Goal: Information Seeking & Learning: Learn about a topic

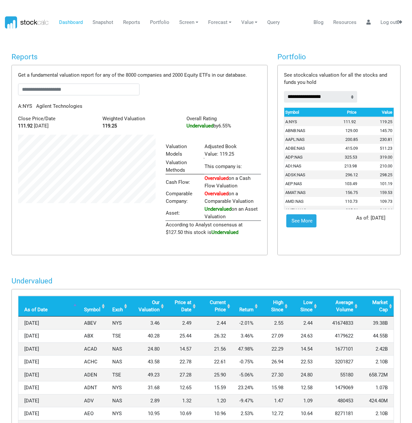
scroll to position [327935, 327867]
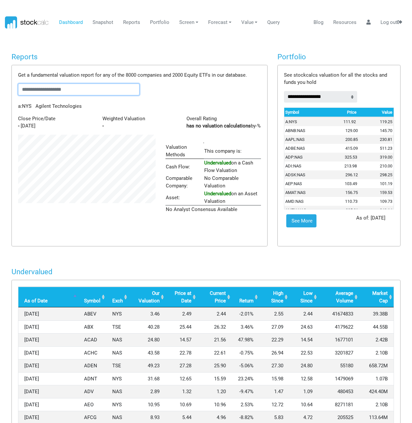
click at [32, 85] on input "text" at bounding box center [78, 90] width 121 height 12
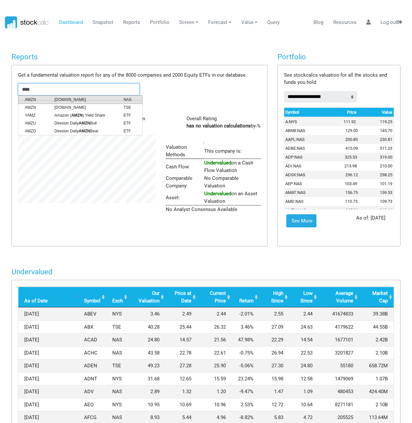
click at [60, 98] on span "[DOMAIN_NAME]" at bounding box center [84, 100] width 69 height 6
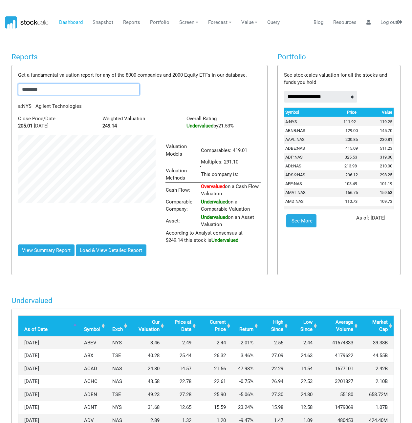
scroll to position [110, 148]
type input "********"
click at [126, 23] on link "Reports" at bounding box center [132, 22] width 22 height 12
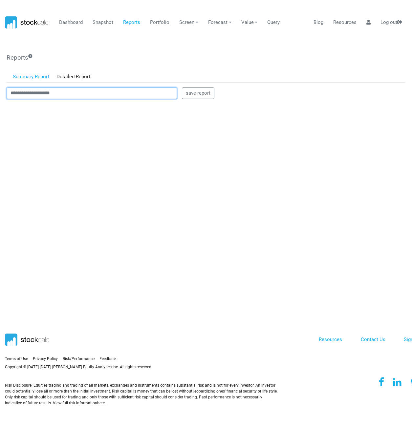
click at [49, 91] on input "text" at bounding box center [92, 94] width 170 height 12
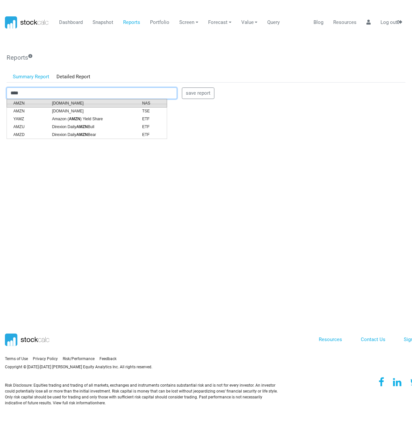
click at [51, 104] on span "[DOMAIN_NAME]" at bounding box center [92, 103] width 90 height 6
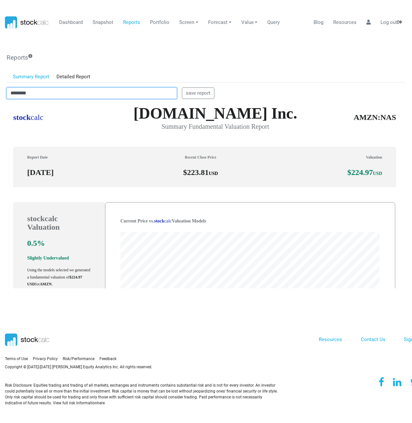
scroll to position [187, 394]
drag, startPoint x: 72, startPoint y: 93, endPoint x: -12, endPoint y: 95, distance: 83.7
click at [0, 95] on html "Dashboard Snapshot Reports Portfolio Screen Stock Screener Sector ETF Industry …" at bounding box center [206, 211] width 412 height 423
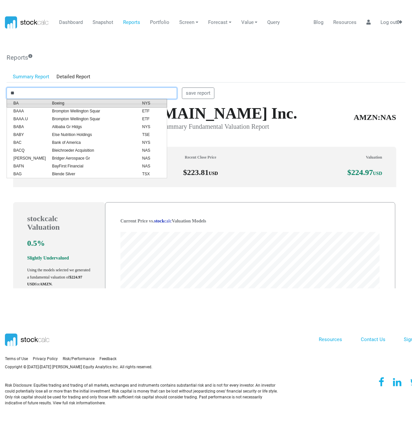
click at [64, 101] on span "Boeing" at bounding box center [92, 103] width 90 height 6
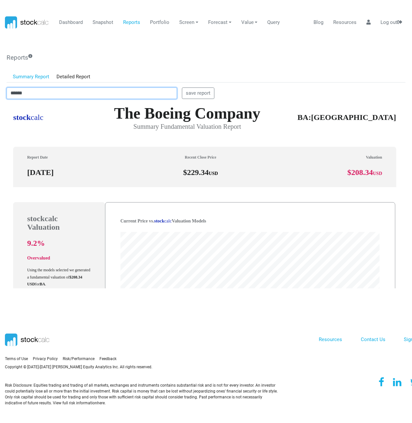
drag, startPoint x: 32, startPoint y: 89, endPoint x: -5, endPoint y: 91, distance: 37.8
click at [0, 91] on html "Dashboard Snapshot Reports Portfolio Screen Stock Screener Sector ETF Industry …" at bounding box center [206, 211] width 412 height 423
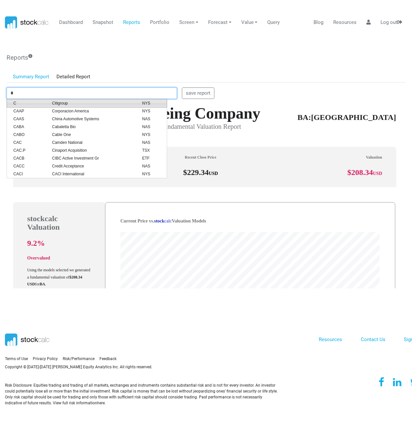
click at [95, 104] on span "Citigroup" at bounding box center [92, 103] width 90 height 6
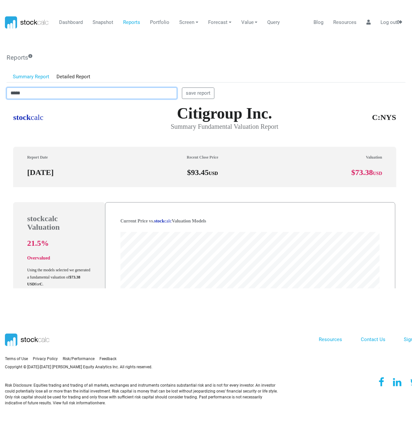
drag, startPoint x: 31, startPoint y: 93, endPoint x: -7, endPoint y: 93, distance: 38.1
click at [0, 93] on html "Dashboard Snapshot Reports Portfolio Screen Stock Screener Sector ETF Industry …" at bounding box center [206, 211] width 412 height 423
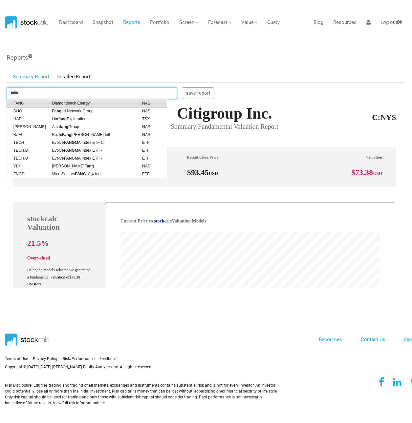
click at [44, 102] on span "FANG" at bounding box center [28, 103] width 39 height 6
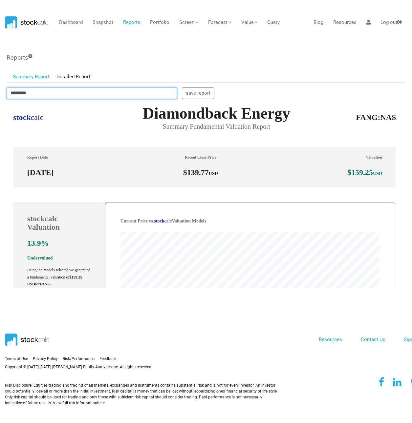
scroll to position [0, 0]
drag, startPoint x: 41, startPoint y: 92, endPoint x: -53, endPoint y: 101, distance: 94.5
click at [0, 101] on html "Dashboard Snapshot Reports Portfolio Screen Stock Screener Sector ETF Industry …" at bounding box center [206, 211] width 412 height 423
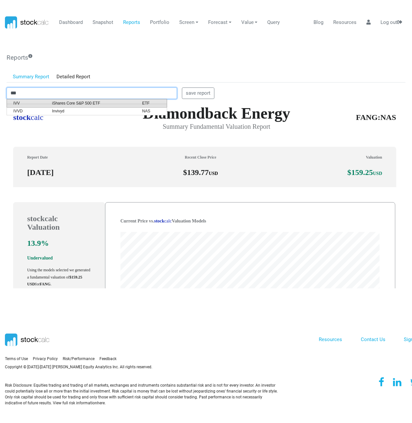
click at [71, 100] on li "IVV iShares Core S&P 500 ETF ETF" at bounding box center [87, 103] width 160 height 9
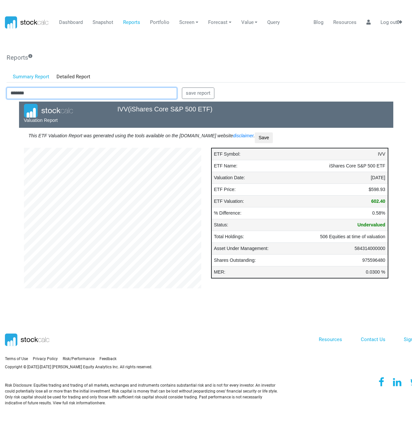
scroll to position [177, 187]
drag, startPoint x: 25, startPoint y: 93, endPoint x: -10, endPoint y: 96, distance: 34.6
click at [0, 96] on html "Dashboard Snapshot Reports Portfolio Screen Stock Screener Sector ETF Industry …" at bounding box center [206, 211] width 412 height 423
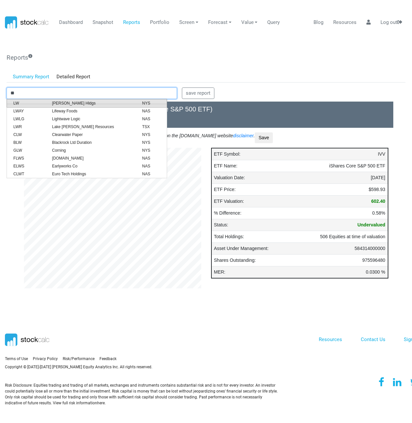
click at [89, 106] on span "[PERSON_NAME] Hldgs" at bounding box center [92, 103] width 90 height 6
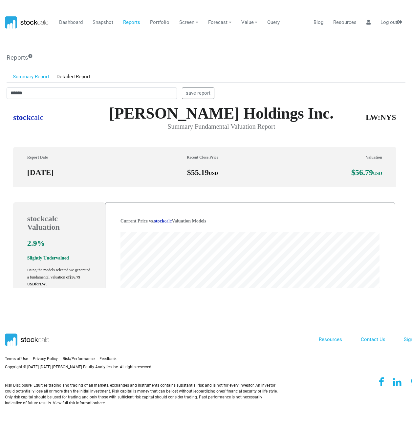
scroll to position [187, 394]
drag, startPoint x: 34, startPoint y: 93, endPoint x: -14, endPoint y: 93, distance: 47.9
click at [0, 93] on html "Dashboard Snapshot Reports Portfolio Screen Stock Screener Sector ETF Industry …" at bounding box center [206, 211] width 412 height 423
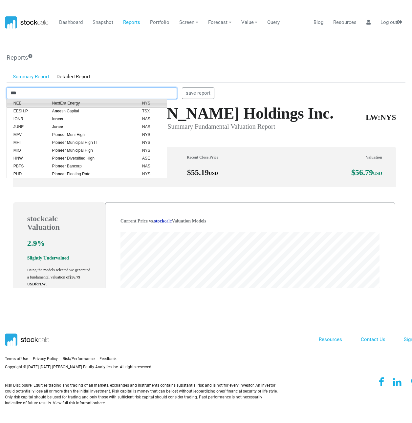
click at [79, 103] on span "NextEra Energy" at bounding box center [92, 103] width 90 height 6
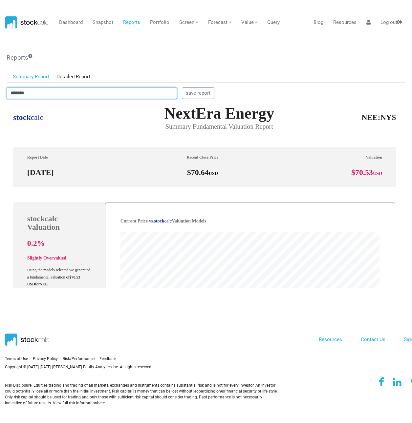
drag, startPoint x: 64, startPoint y: 89, endPoint x: -30, endPoint y: 98, distance: 93.9
click at [0, 98] on html "Dashboard Snapshot Reports Portfolio Screen Stock Screener Sector ETF Industry …" at bounding box center [206, 211] width 412 height 423
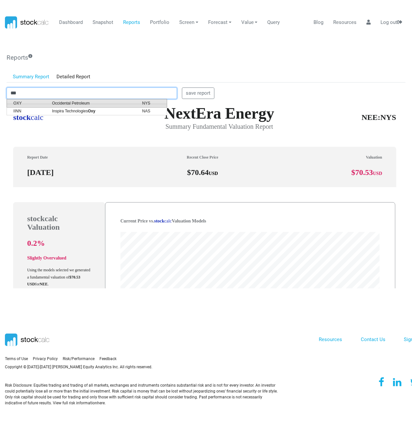
click at [67, 105] on span "Occidental Petroleum" at bounding box center [92, 103] width 90 height 6
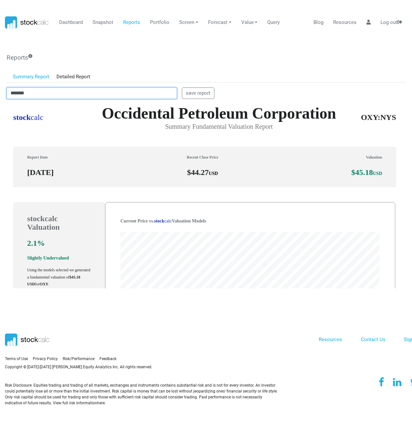
drag, startPoint x: 57, startPoint y: 92, endPoint x: -47, endPoint y: 106, distance: 105.0
click at [0, 106] on html "Dashboard Snapshot Reports Portfolio Screen Stock Screener Sector ETF Industry …" at bounding box center [206, 211] width 412 height 423
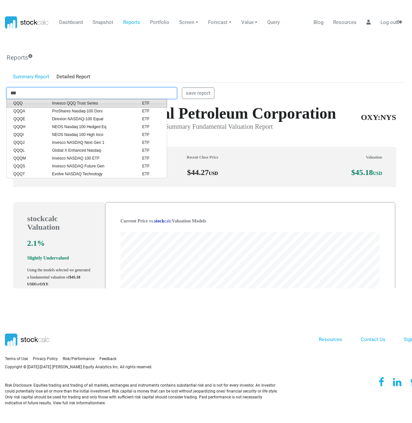
click at [47, 102] on span "Invesco QQQ Trust Series" at bounding box center [92, 103] width 90 height 6
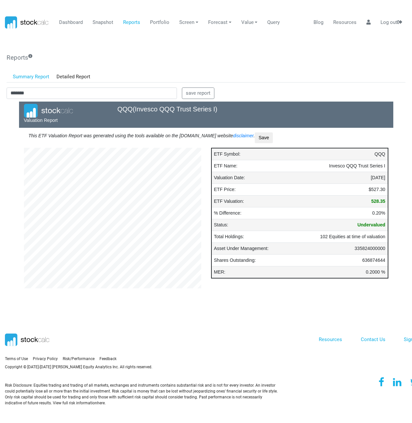
scroll to position [177, 187]
drag, startPoint x: 23, startPoint y: 96, endPoint x: 7, endPoint y: 97, distance: 15.8
click at [7, 97] on input "*******" at bounding box center [92, 94] width 170 height 12
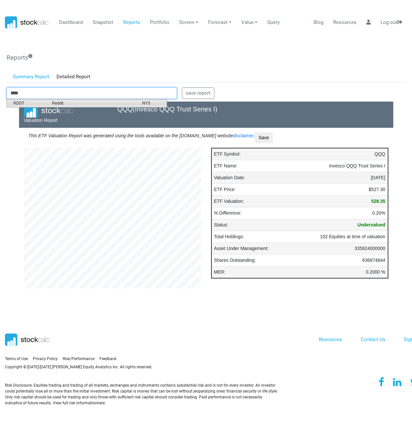
click at [17, 103] on span "RDDT" at bounding box center [28, 103] width 39 height 6
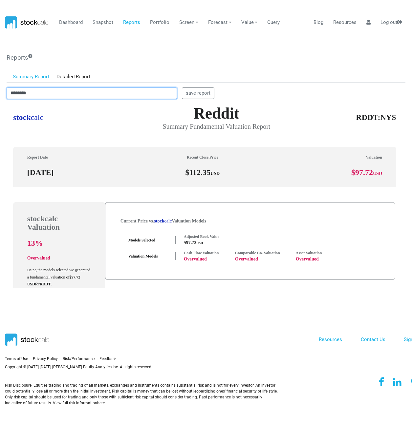
drag, startPoint x: 39, startPoint y: 92, endPoint x: -8, endPoint y: 91, distance: 46.6
click at [0, 91] on html "Dashboard Snapshot Reports Portfolio Screen Stock Screener Sector ETF Industry …" at bounding box center [206, 211] width 412 height 423
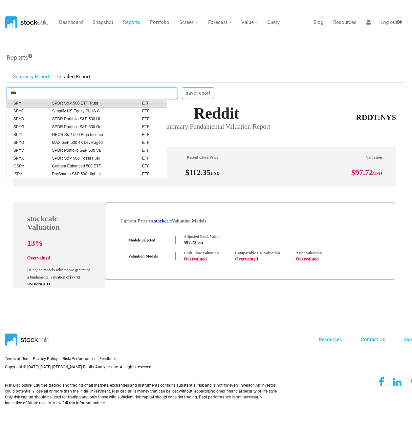
click at [23, 106] on span "SPY" at bounding box center [28, 103] width 39 height 6
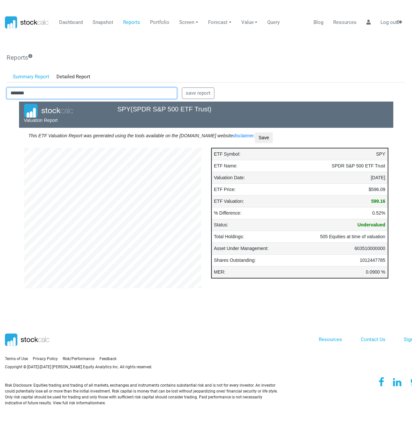
drag, startPoint x: 2, startPoint y: 98, endPoint x: -25, endPoint y: 100, distance: 26.6
click at [0, 100] on html "Dashboard Snapshot Reports Portfolio Screen Stock Screener Sector ETF Industry …" at bounding box center [206, 211] width 412 height 423
click at [82, 104] on span "Targa Resources" at bounding box center [92, 103] width 90 height 6
type input "********"
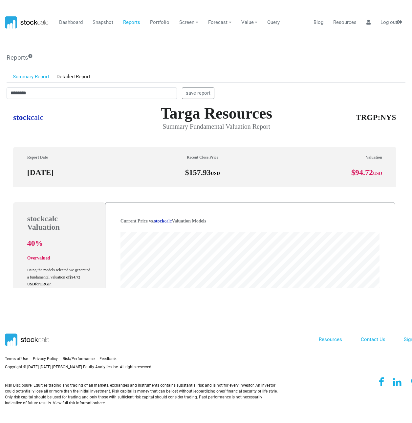
scroll to position [187, 394]
click at [70, 21] on link "Dashboard" at bounding box center [71, 22] width 29 height 12
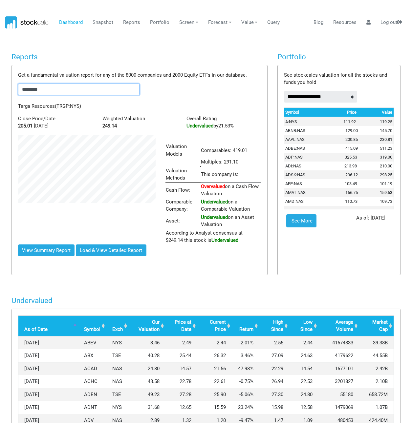
drag, startPoint x: 67, startPoint y: 90, endPoint x: 7, endPoint y: 96, distance: 60.0
click at [7, 96] on div "Reports Get a fundamental valuation report for any of the 8000 companies and 20…" at bounding box center [140, 157] width 266 height 211
click at [71, 100] on span "Targa Resources" at bounding box center [84, 100] width 69 height 6
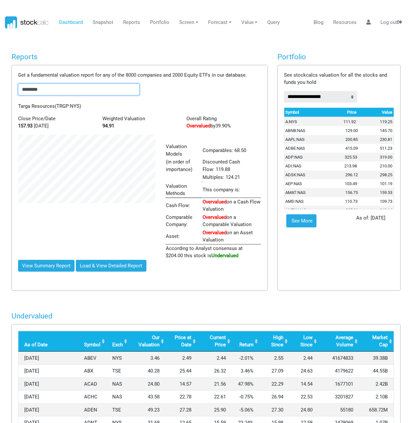
scroll to position [125, 148]
drag, startPoint x: 63, startPoint y: 91, endPoint x: -17, endPoint y: 99, distance: 80.5
click at [0, 99] on html "Dashboard Snapshot Reports Portfolio Screen Stock Screener Sector ETF Industry …" at bounding box center [206, 211] width 412 height 423
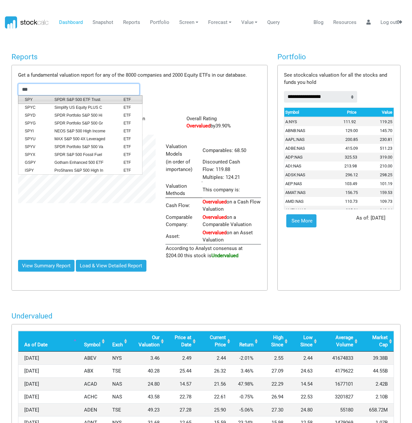
click at [103, 96] on li "SPY SPDR S&P 500 ETF Trust ETF" at bounding box center [80, 99] width 125 height 9
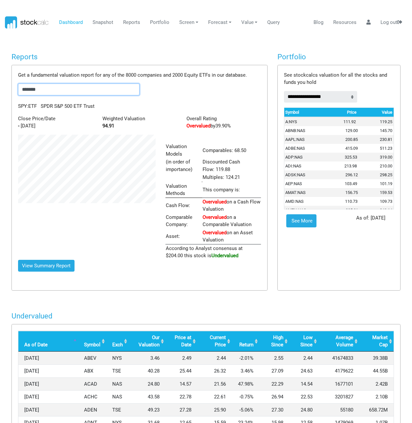
drag, startPoint x: 54, startPoint y: 89, endPoint x: 8, endPoint y: 90, distance: 46.0
click at [8, 90] on div "Reports Get a fundamental valuation report for any of the 8000 companies and 20…" at bounding box center [140, 165] width 266 height 226
click at [57, 100] on span "Reddit" at bounding box center [84, 100] width 69 height 6
type input "********"
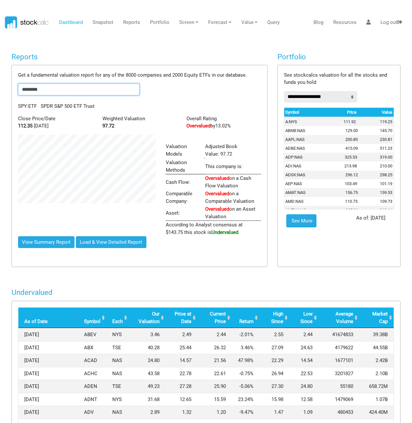
scroll to position [102, 148]
